Goal: Navigation & Orientation: Understand site structure

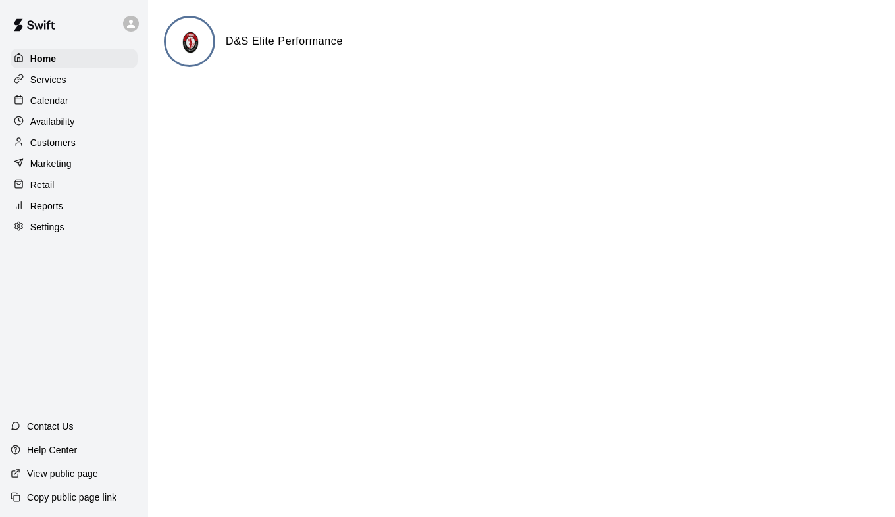
click at [57, 147] on p "Customers" at bounding box center [52, 142] width 45 height 13
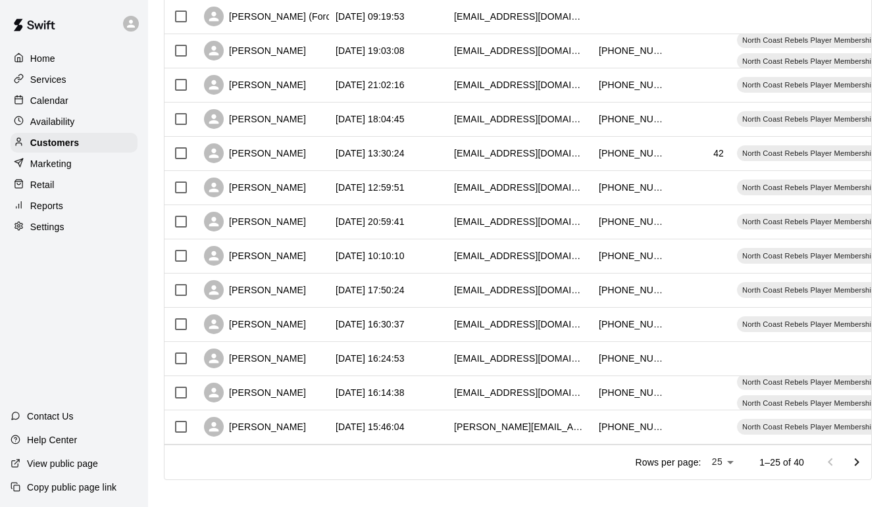
scroll to position [640, 0]
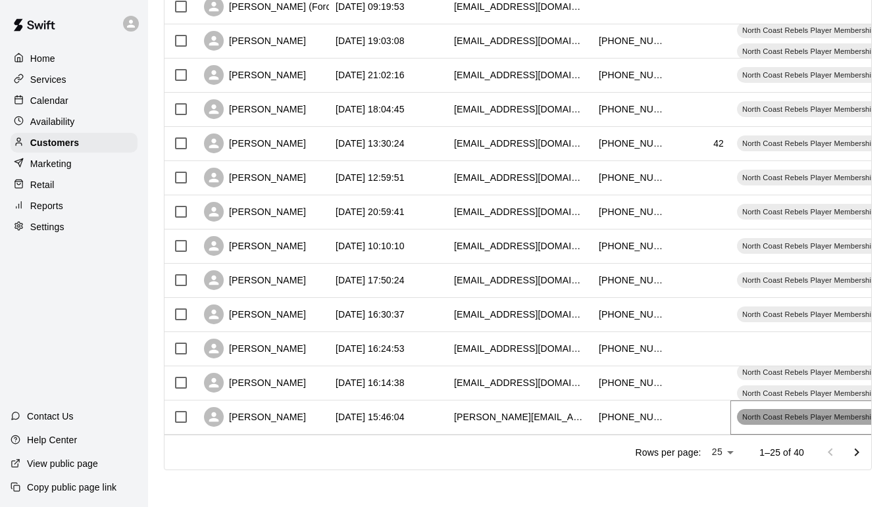
click at [785, 413] on div "North Coast Rebels Player Membership" at bounding box center [809, 417] width 144 height 16
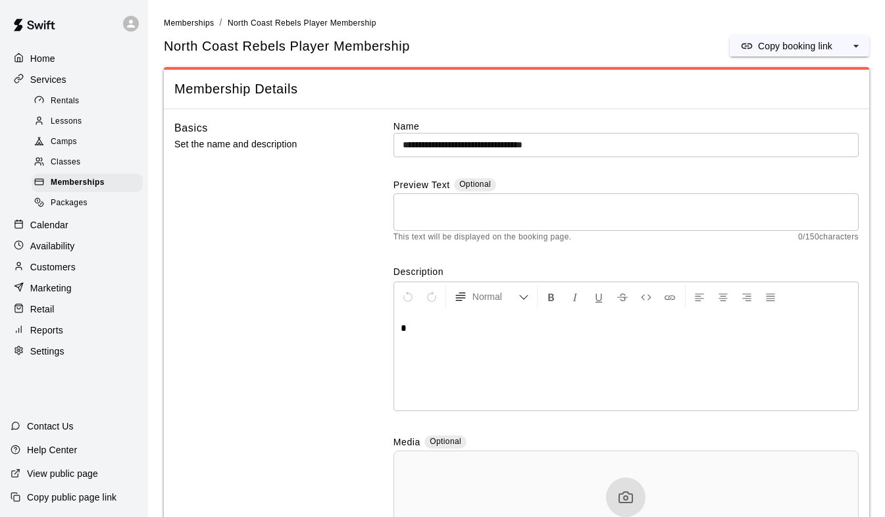
click at [82, 108] on div "Rentals" at bounding box center [87, 101] width 111 height 18
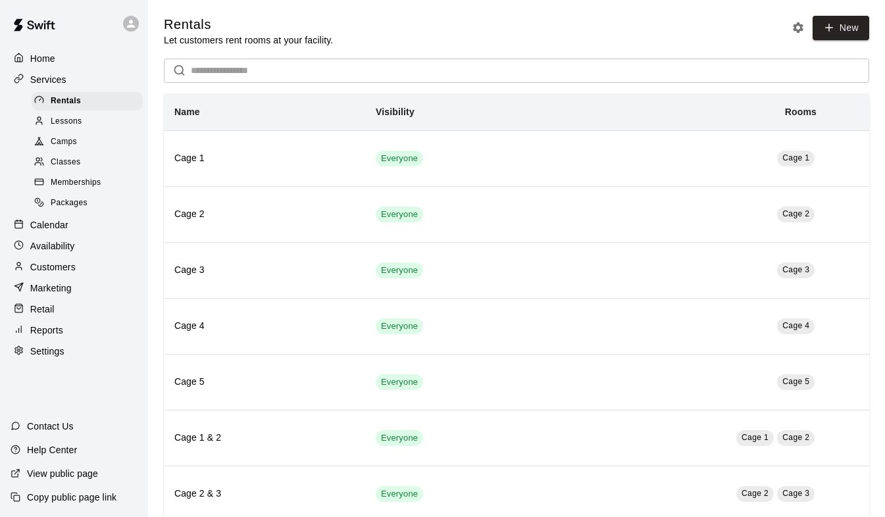
click at [62, 319] on div "Retail" at bounding box center [74, 309] width 127 height 20
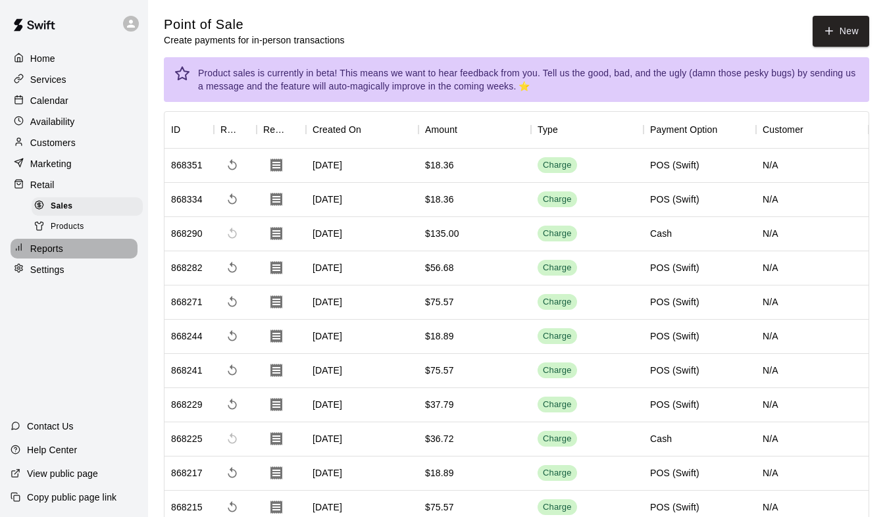
click at [59, 255] on p "Reports" at bounding box center [46, 248] width 33 height 13
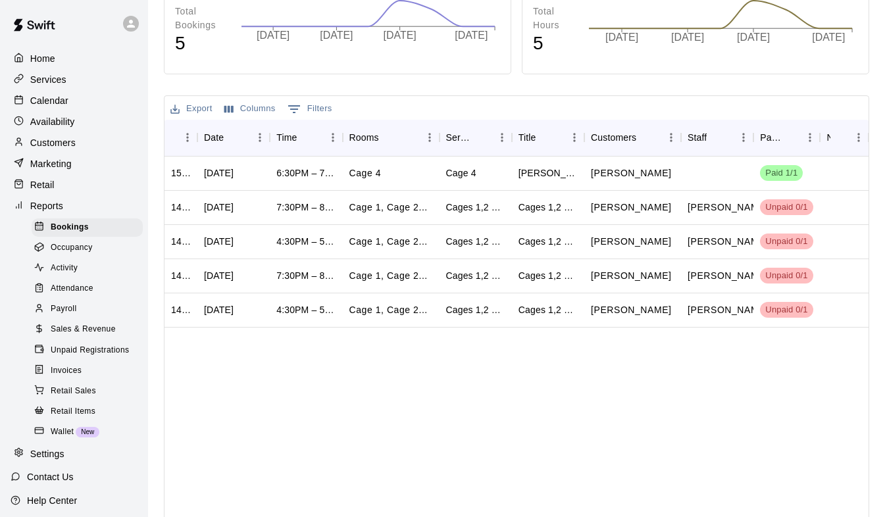
scroll to position [263, 0]
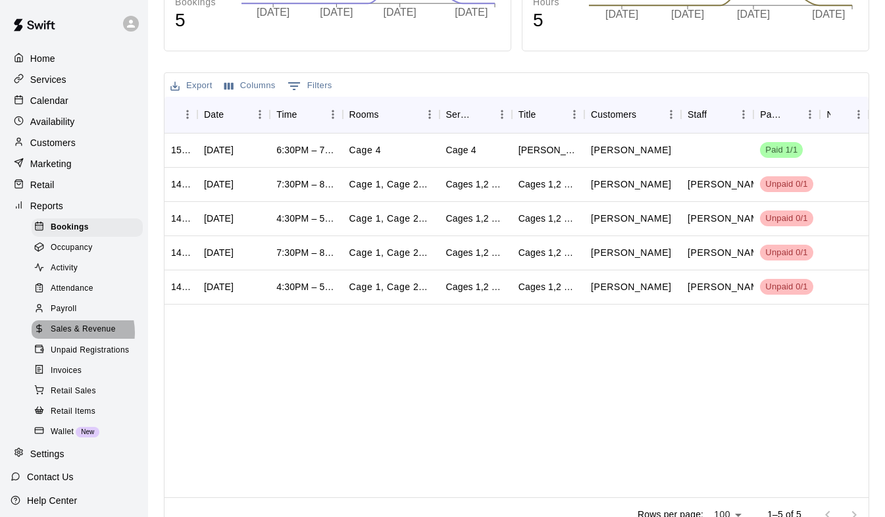
click at [70, 336] on span "Sales & Revenue" at bounding box center [83, 329] width 65 height 13
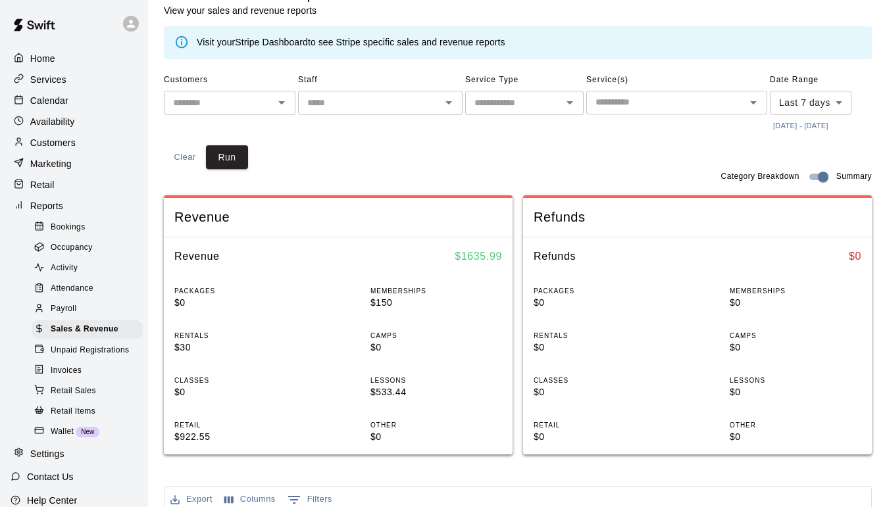
scroll to position [66, 0]
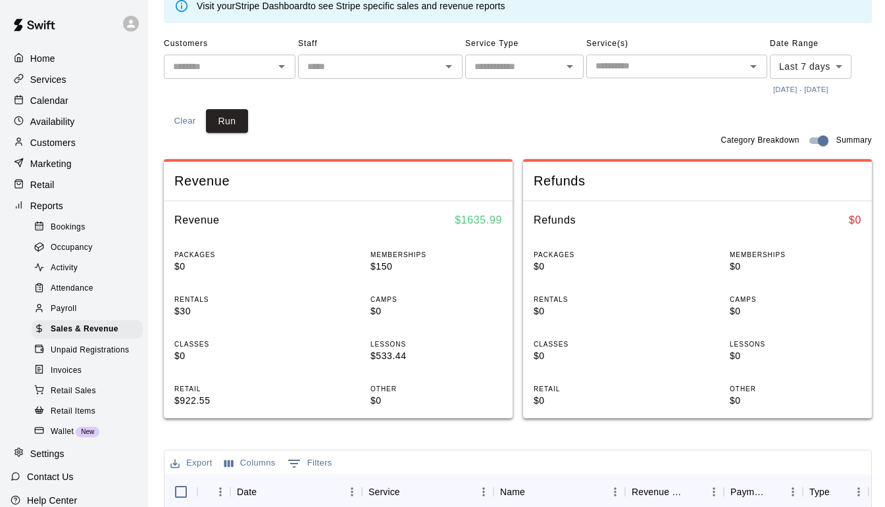
click at [51, 66] on div "Home" at bounding box center [74, 59] width 127 height 20
